Goal: Navigation & Orientation: Find specific page/section

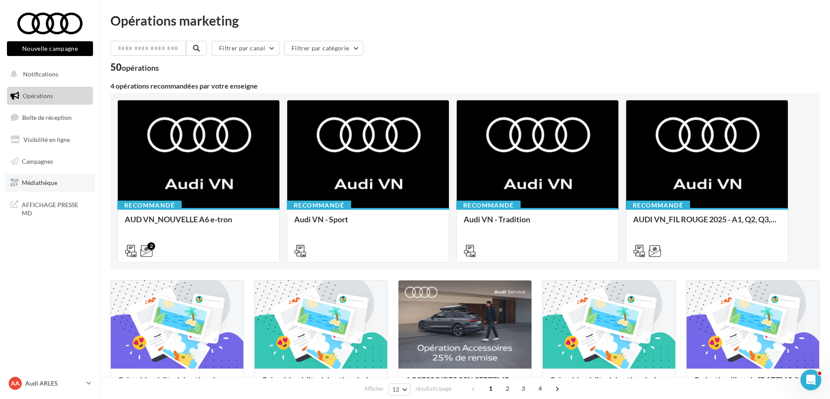
click at [46, 179] on span "Médiathèque" at bounding box center [40, 182] width 36 height 7
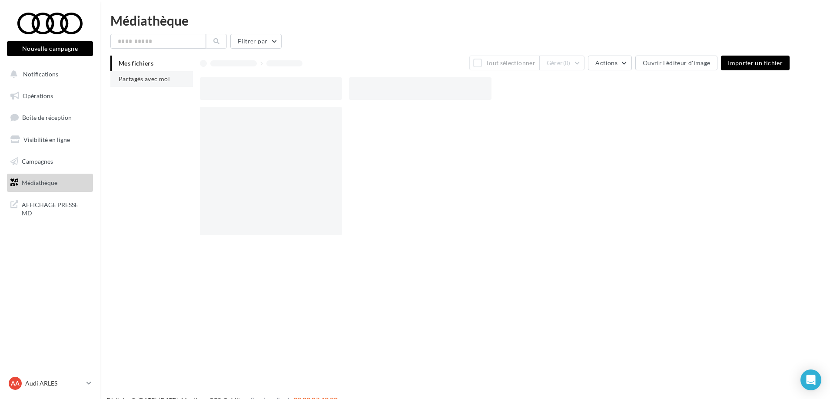
click at [134, 84] on li "Partagés avec moi" at bounding box center [151, 79] width 83 height 16
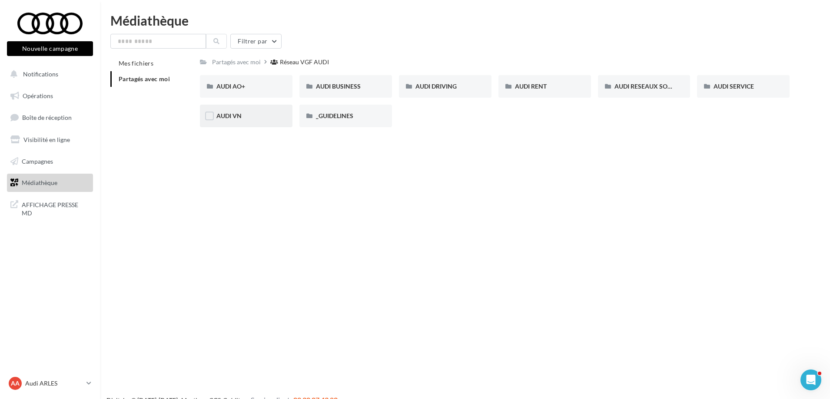
click at [252, 123] on div "AUDI VN" at bounding box center [246, 116] width 93 height 23
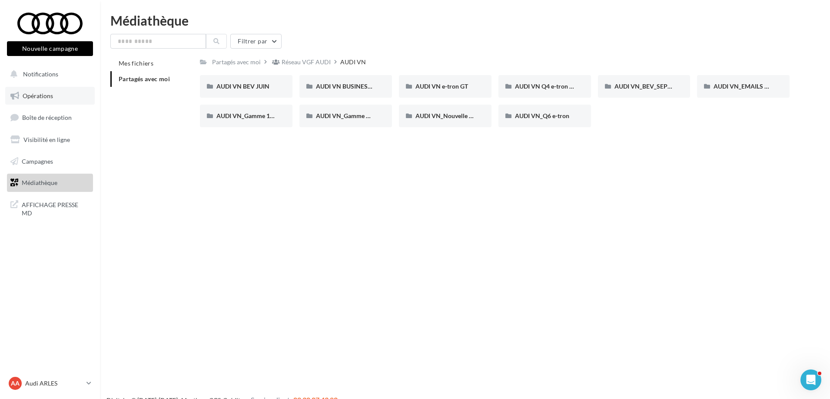
click at [56, 95] on link "Opérations" at bounding box center [49, 96] width 89 height 18
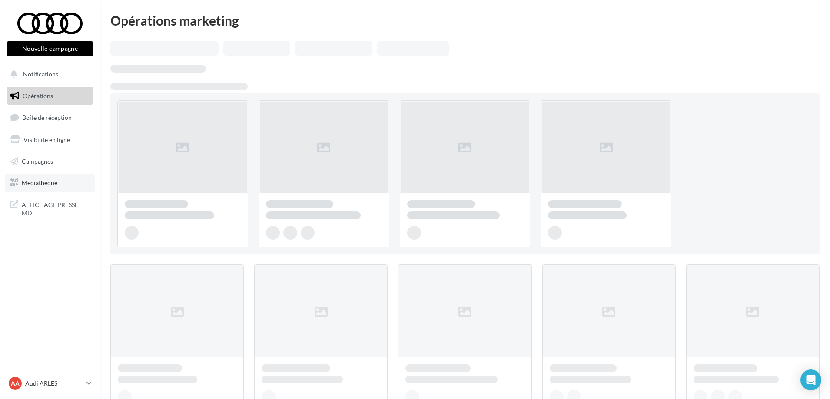
click at [59, 186] on link "Médiathèque" at bounding box center [49, 183] width 89 height 18
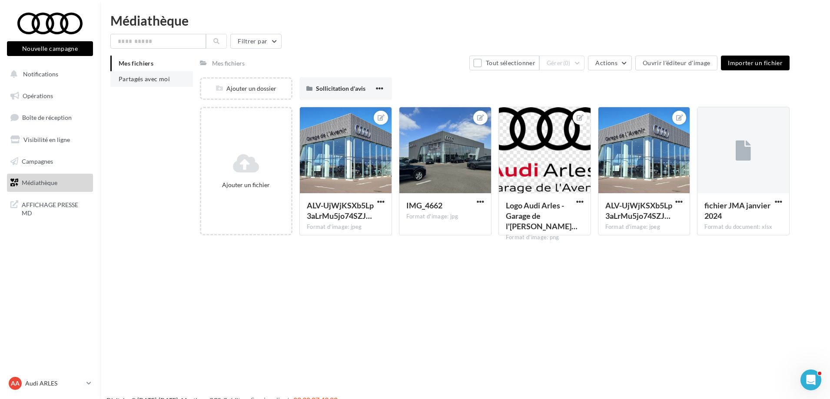
click at [168, 81] on span "Partagés avec moi" at bounding box center [144, 78] width 51 height 7
